Goal: Find specific page/section: Find specific page/section

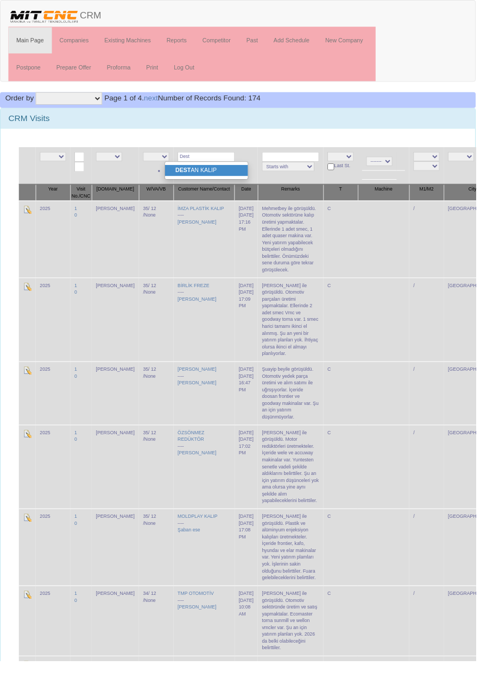
click at [241, 181] on link "DEST AN KALIP" at bounding box center [214, 177] width 86 height 12
type input "DESTAN KALIP"
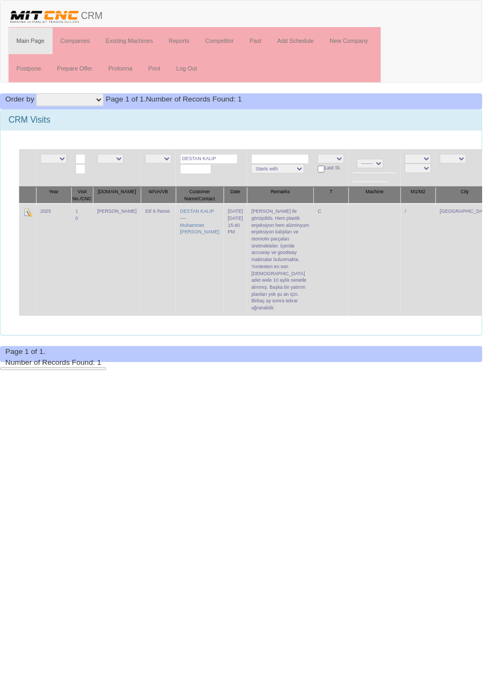
click at [219, 162] on input "DESTAN KALIP" at bounding box center [213, 163] width 59 height 10
click at [222, 160] on input "DESTAN KALIP" at bounding box center [213, 163] width 59 height 10
type input "DESTAN"
click at [221, 176] on link "UZM AN KALIP" at bounding box center [214, 177] width 86 height 12
type input "UZMAN KALIP"
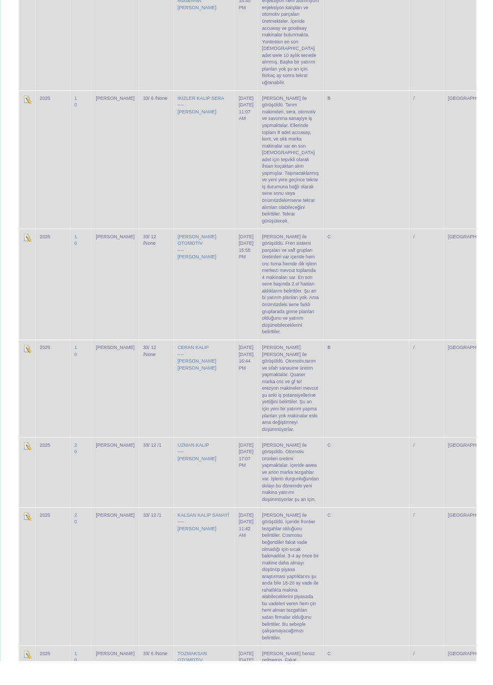
scroll to position [3544, 0]
copy td "[PERSON_NAME] ile görüşüldü. Otomotiv ürünleri üretimi yapmaktalar. İçeride awe…"
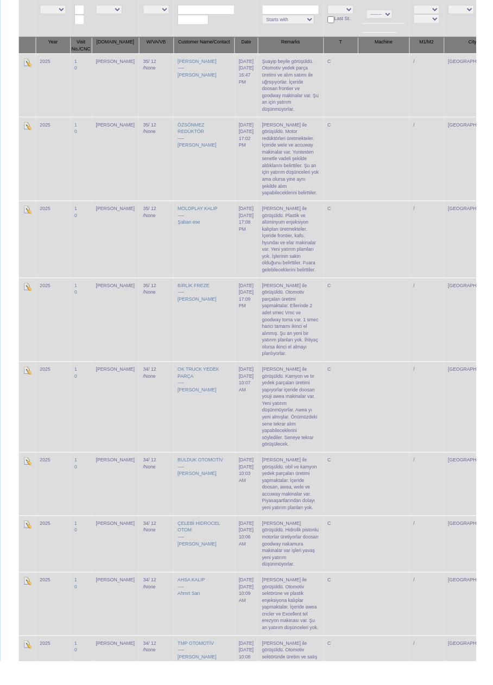
scroll to position [0, 0]
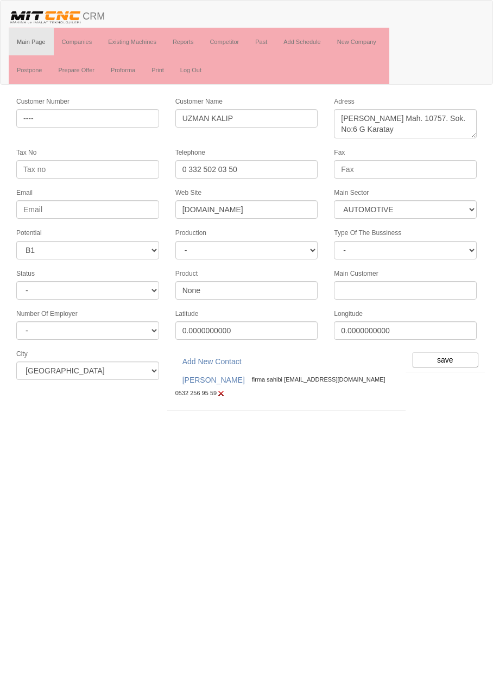
select select "370"
select select "4"
click at [452, 353] on input "save" at bounding box center [445, 360] width 66 height 15
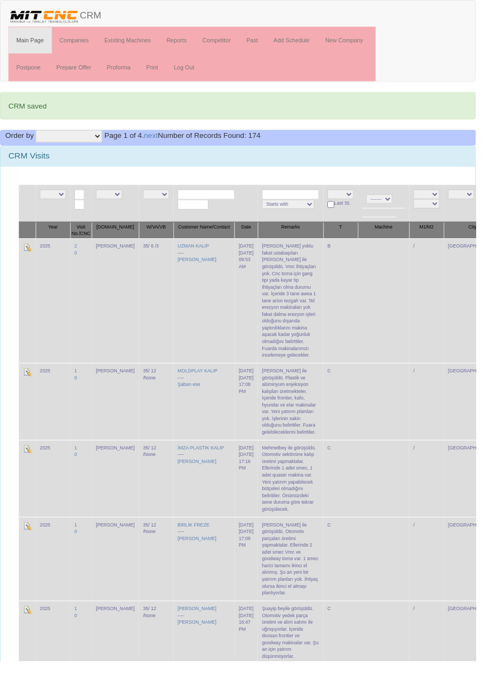
click at [218, 199] on input "text" at bounding box center [213, 202] width 59 height 10
click at [251, 225] on link "KOM TAŞ TEKNİK MAKİNE" at bounding box center [218, 229] width 95 height 12
type input "KOMTAŞ TEKNİK MAKİNE"
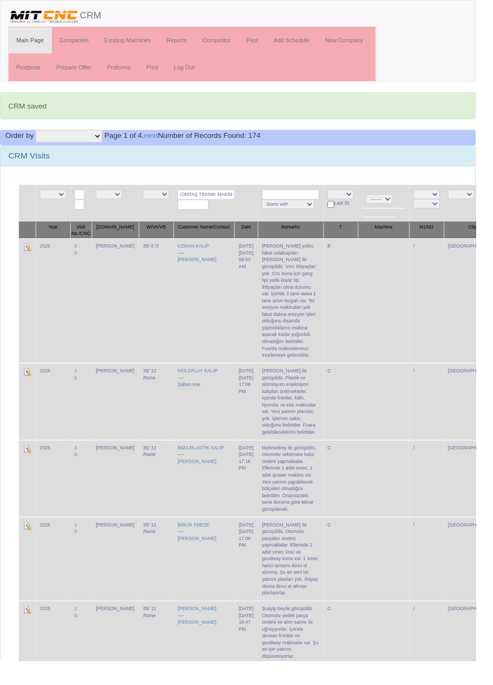
scroll to position [0, 0]
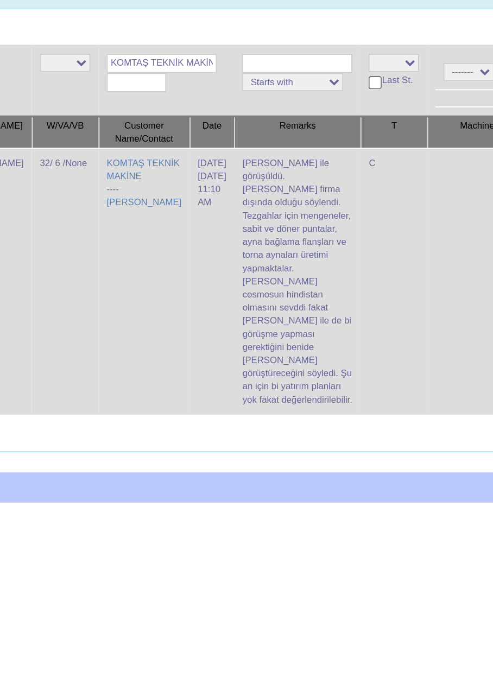
click at [320, 272] on td "C" at bounding box center [338, 279] width 36 height 143
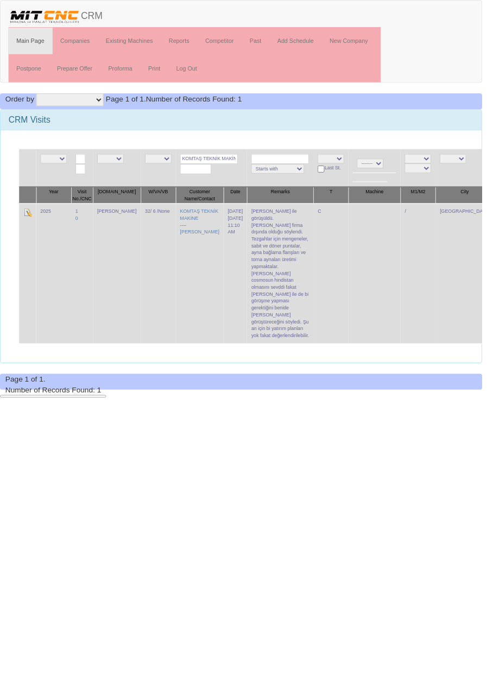
click at [215, 161] on input "KOMTAŞ TEKNİK MAKİNE" at bounding box center [213, 163] width 59 height 10
type input "KOMTAŞ"
click at [237, 178] on link "AKAY MODEL KALIP" at bounding box center [214, 177] width 86 height 12
type input "AKAY MODEL KALIP"
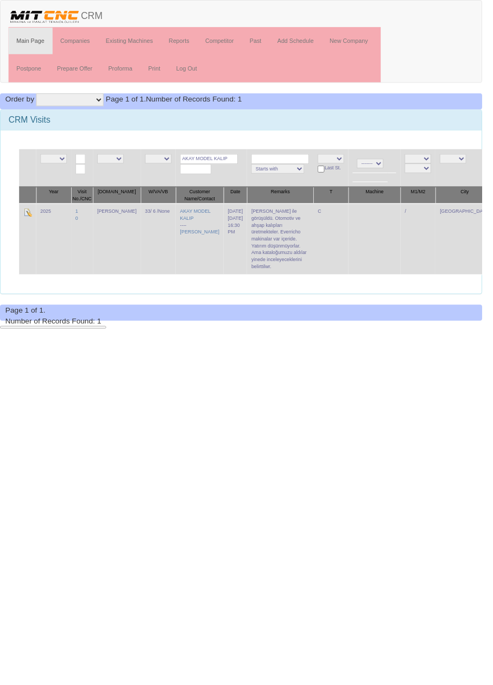
click at [219, 161] on input "AKAY MODEL KALIP" at bounding box center [213, 163] width 59 height 10
type input "AKAY"
type input "Doğrular"
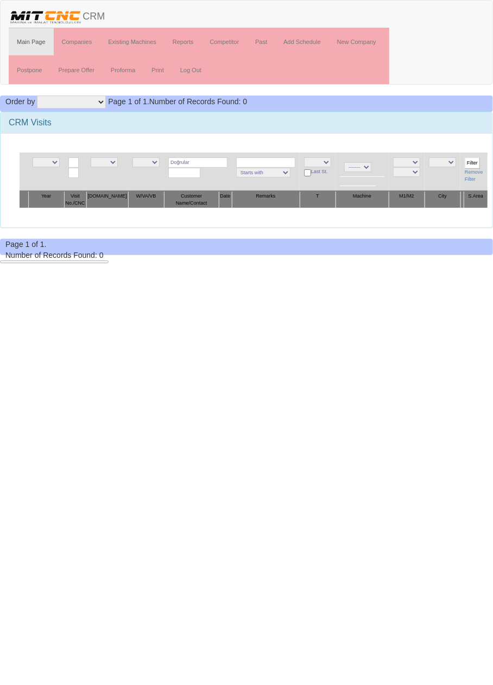
click at [207, 163] on input "Doğrular" at bounding box center [197, 163] width 59 height 10
type input "Asm"
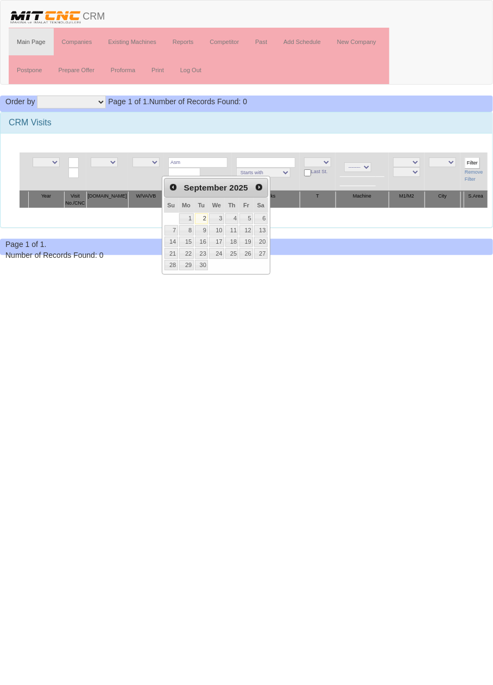
click at [470, 161] on input "Filter" at bounding box center [472, 163] width 15 height 11
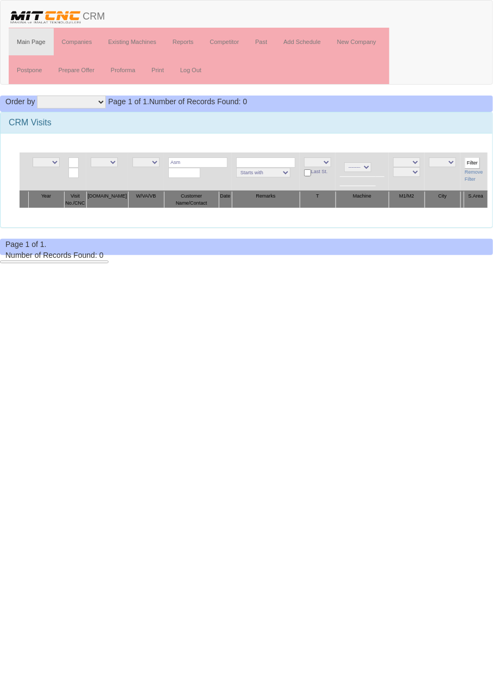
click at [465, 161] on input "Filter" at bounding box center [472, 163] width 15 height 11
